Goal: Complete application form

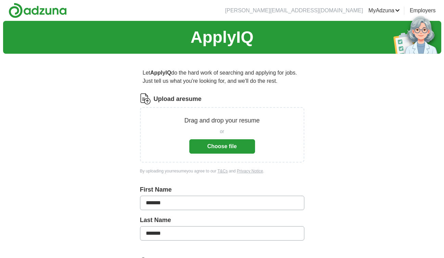
click at [214, 145] on button "Choose file" at bounding box center [222, 146] width 66 height 14
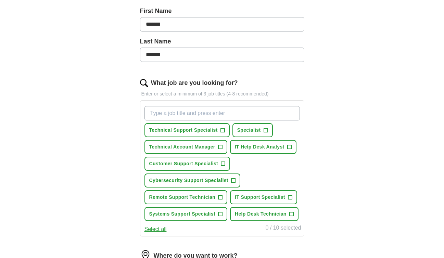
scroll to position [153, 0]
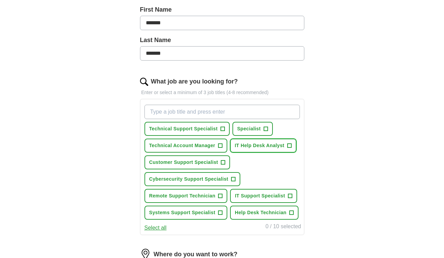
click at [290, 145] on span "+" at bounding box center [289, 145] width 4 height 5
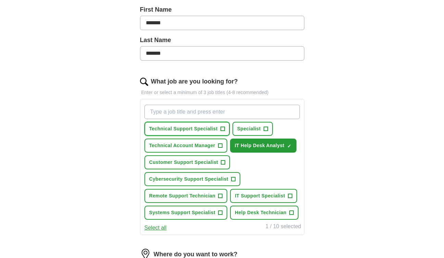
click at [221, 128] on span "+" at bounding box center [222, 128] width 4 height 5
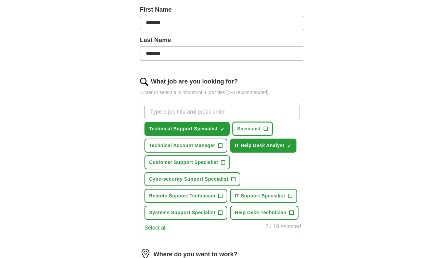
click at [266, 128] on span "+" at bounding box center [265, 128] width 4 height 5
click at [288, 197] on span "+" at bounding box center [290, 195] width 4 height 5
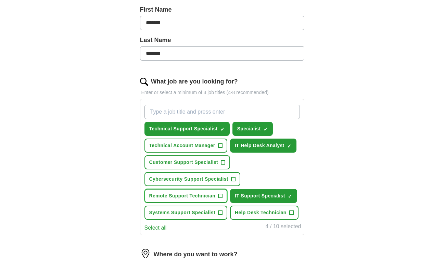
click at [221, 195] on span "+" at bounding box center [220, 195] width 4 height 5
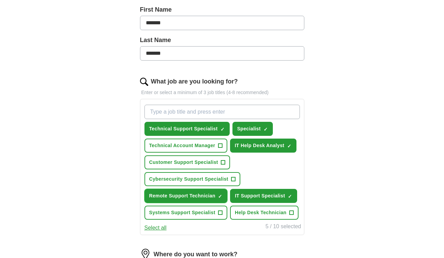
scroll to position [161, 0]
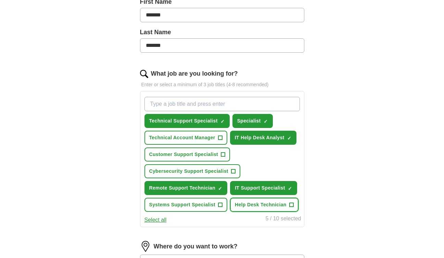
click at [291, 203] on span "+" at bounding box center [291, 204] width 4 height 5
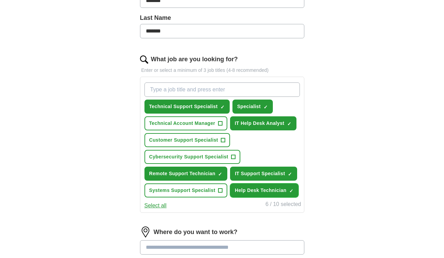
scroll to position [176, 0]
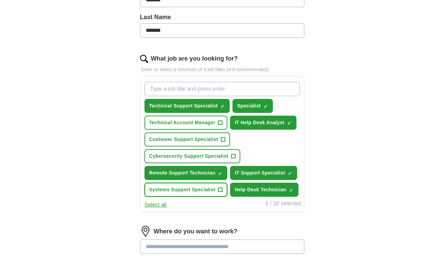
click at [220, 190] on span "+" at bounding box center [220, 189] width 4 height 5
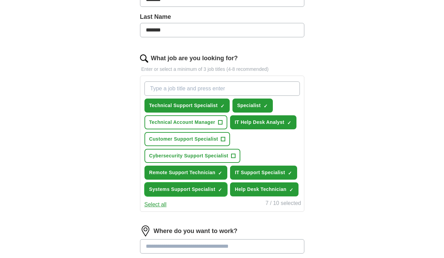
scroll to position [177, 0]
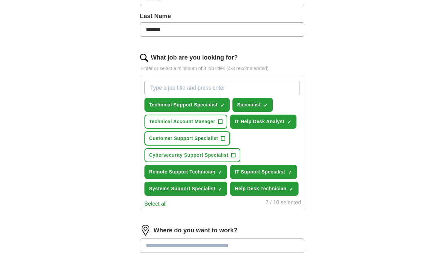
click at [223, 139] on span "+" at bounding box center [223, 138] width 4 height 5
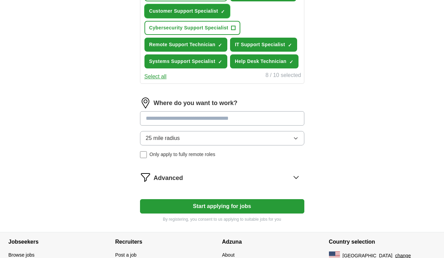
scroll to position [303, 0]
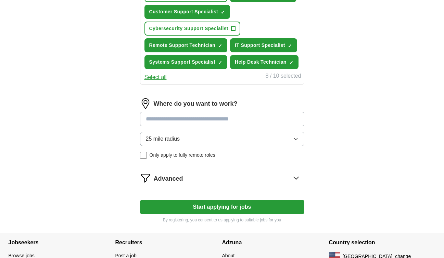
click at [217, 121] on input at bounding box center [222, 119] width 164 height 14
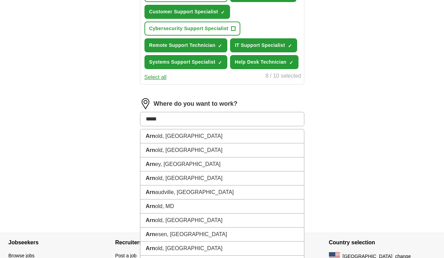
type input "******"
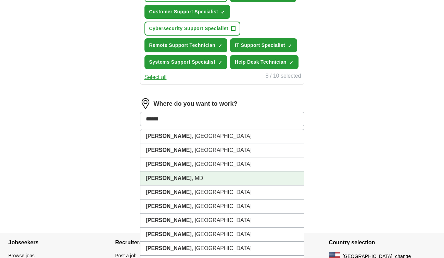
click at [198, 180] on li "[PERSON_NAME] , MD" at bounding box center [221, 178] width 163 height 14
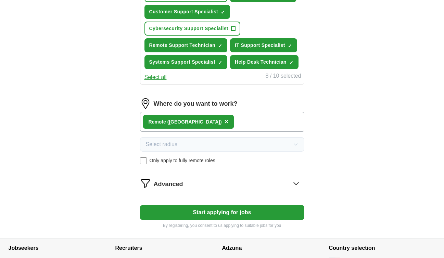
click at [242, 215] on button "Start applying for jobs" at bounding box center [222, 212] width 164 height 14
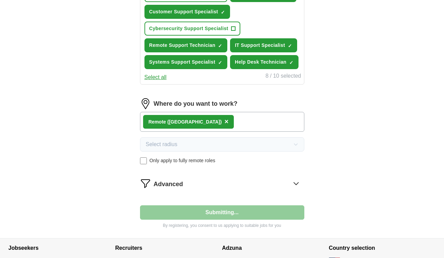
select select "**"
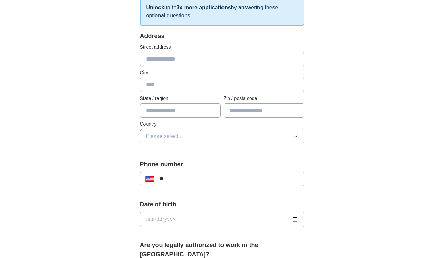
scroll to position [0, 0]
